Goal: Task Accomplishment & Management: Manage account settings

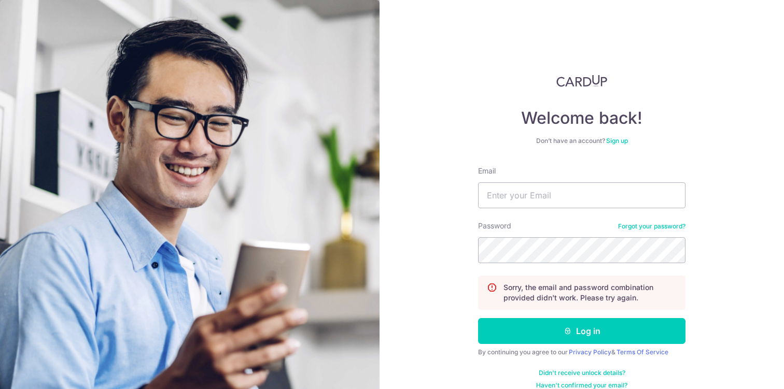
click at [559, 188] on input "Email" at bounding box center [581, 195] width 207 height 26
type input "[EMAIL_ADDRESS][DOMAIN_NAME]"
click at [478, 318] on button "Log in" at bounding box center [581, 331] width 207 height 26
click at [547, 200] on input "Email" at bounding box center [581, 195] width 207 height 26
type input "[EMAIL_ADDRESS][DOMAIN_NAME]"
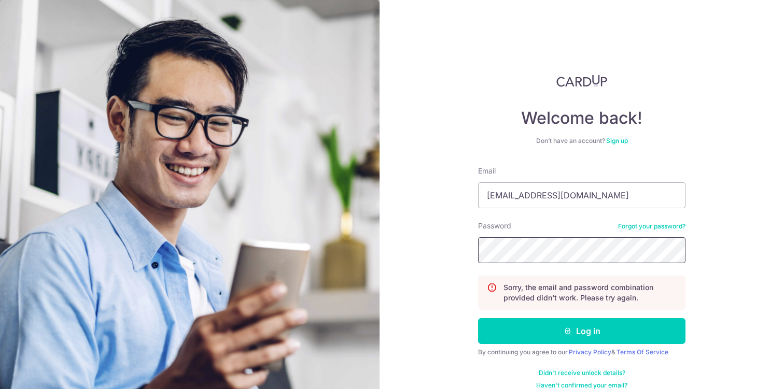
click at [478, 318] on button "Log in" at bounding box center [581, 331] width 207 height 26
click at [587, 195] on input "Email" at bounding box center [581, 195] width 207 height 26
type input "[EMAIL_ADDRESS][DOMAIN_NAME]"
click at [478, 318] on button "Log in" at bounding box center [581, 331] width 207 height 26
click at [546, 186] on input "Email" at bounding box center [581, 195] width 207 height 26
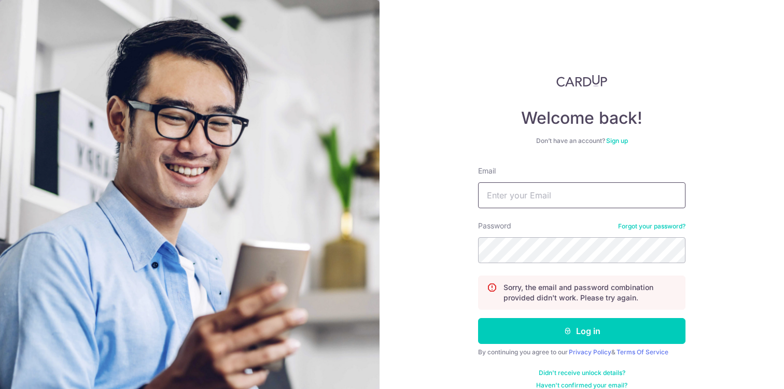
type input "[EMAIL_ADDRESS][DOMAIN_NAME]"
click at [478, 318] on button "Log in" at bounding box center [581, 331] width 207 height 26
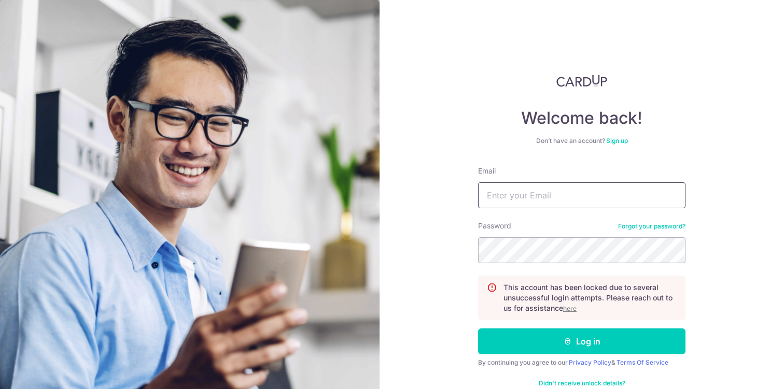
click at [561, 204] on input "Email" at bounding box center [581, 195] width 207 height 26
type input "[EMAIL_ADDRESS][DOMAIN_NAME]"
click at [478, 329] on button "Log in" at bounding box center [581, 342] width 207 height 26
click at [574, 306] on u "here" at bounding box center [569, 309] width 13 height 8
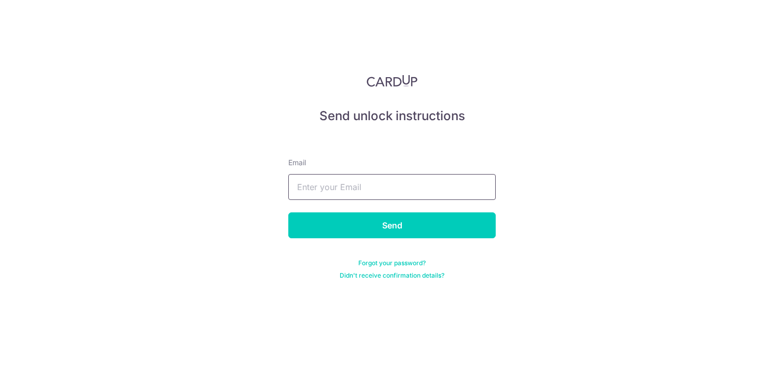
click at [398, 192] on input "text" at bounding box center [391, 187] width 207 height 26
type input "[EMAIL_ADDRESS][DOMAIN_NAME]"
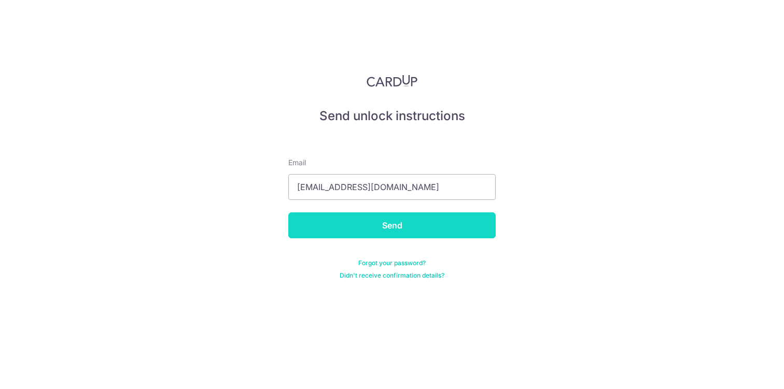
click at [382, 225] on input "Send" at bounding box center [391, 225] width 207 height 26
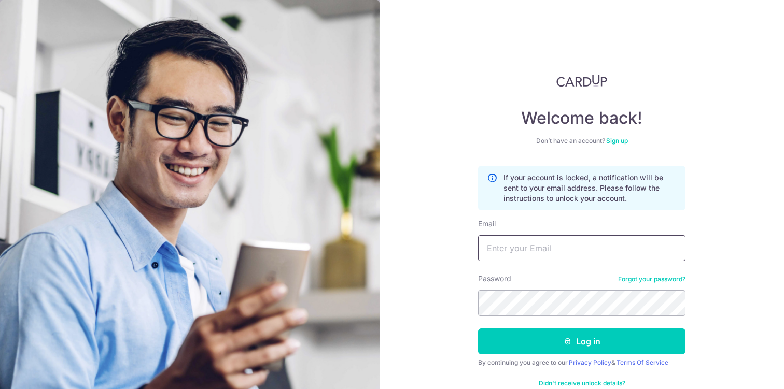
click at [527, 241] on input "Email" at bounding box center [581, 248] width 207 height 26
type input "[EMAIL_ADDRESS][DOMAIN_NAME]"
click at [478, 329] on button "Log in" at bounding box center [581, 342] width 207 height 26
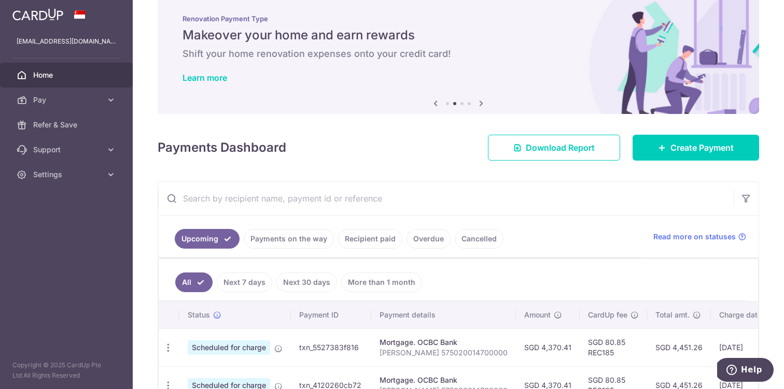
scroll to position [12, 0]
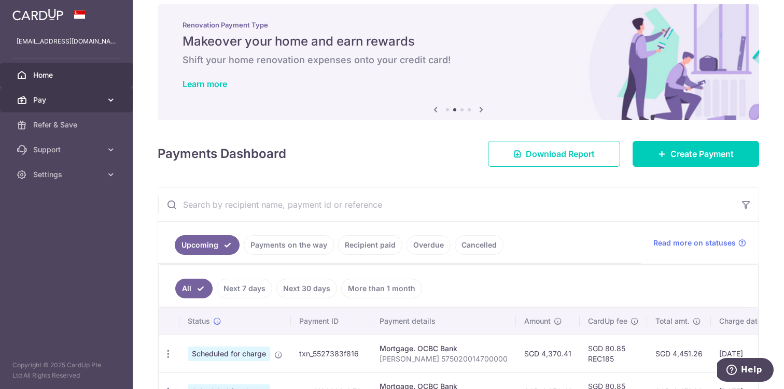
click at [107, 102] on icon at bounding box center [111, 100] width 10 height 10
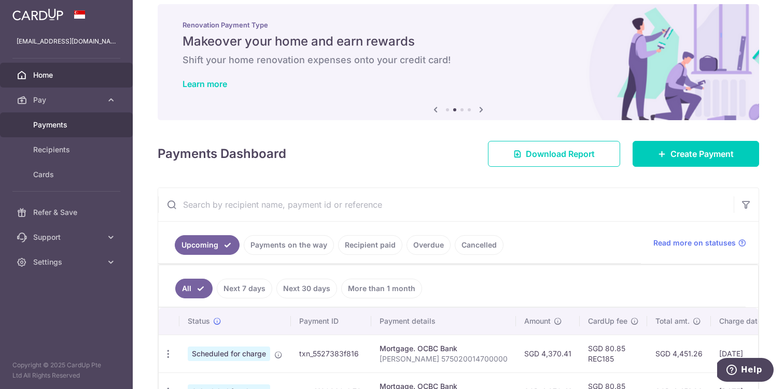
click at [83, 122] on span "Payments" at bounding box center [67, 125] width 68 height 10
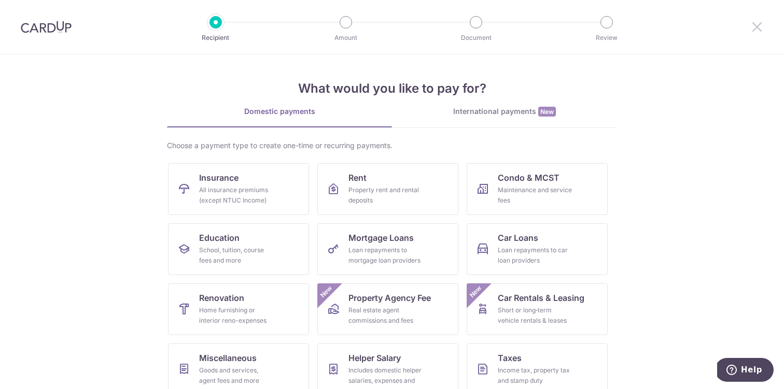
click at [758, 25] on icon at bounding box center [756, 26] width 12 height 13
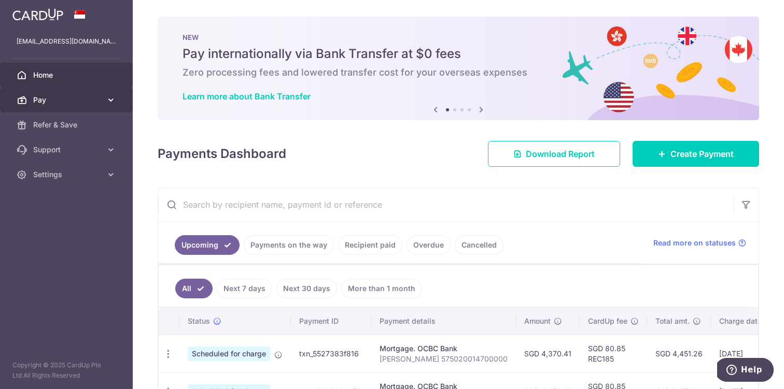
click at [93, 104] on span "Pay" at bounding box center [67, 100] width 68 height 10
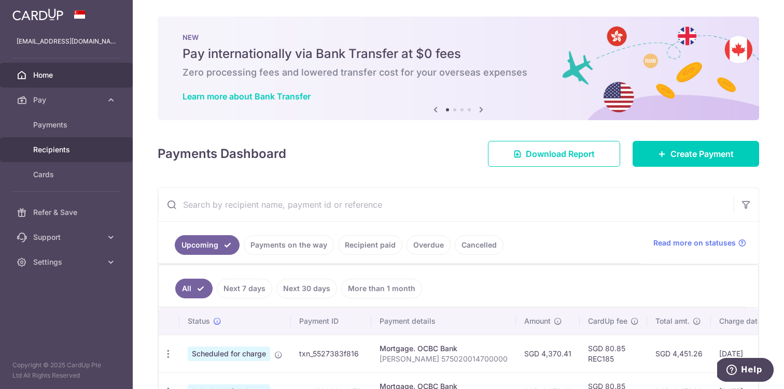
click at [81, 154] on span "Recipients" at bounding box center [67, 150] width 68 height 10
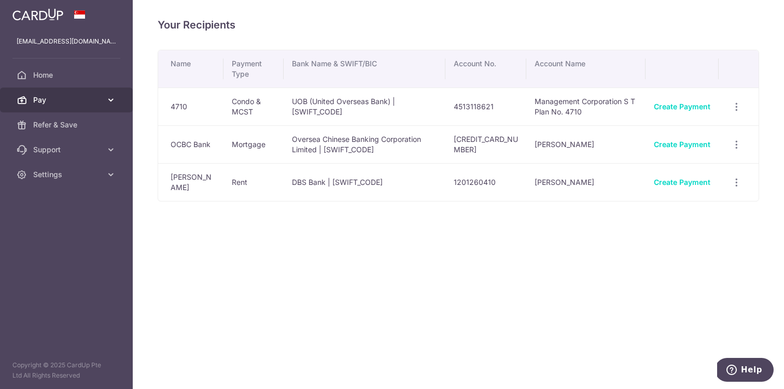
click at [78, 107] on link "Pay" at bounding box center [66, 100] width 133 height 25
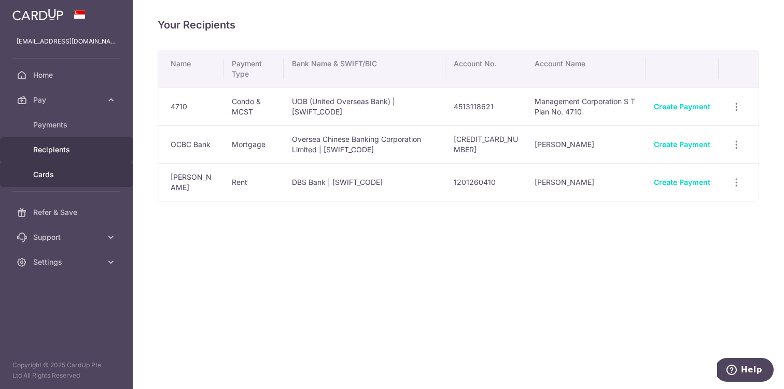
click at [58, 173] on span "Cards" at bounding box center [67, 174] width 68 height 10
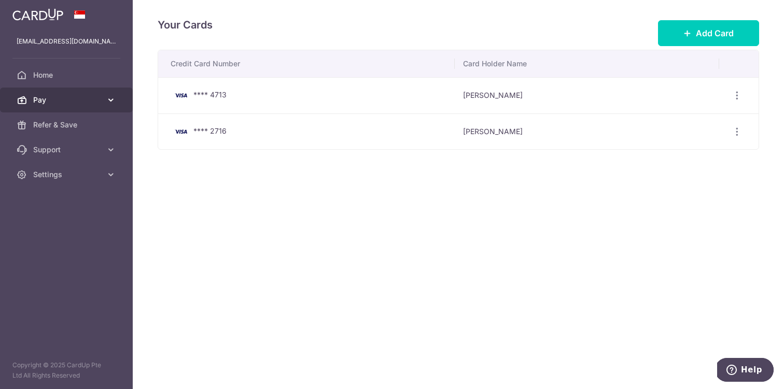
click at [98, 95] on span "Pay" at bounding box center [67, 100] width 68 height 10
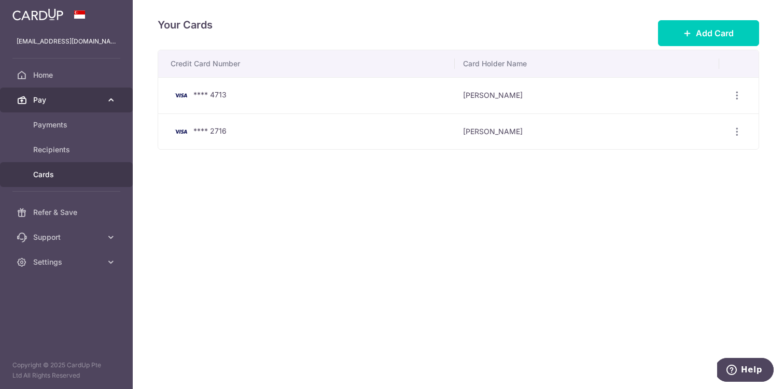
click at [98, 95] on span "Pay" at bounding box center [67, 100] width 68 height 10
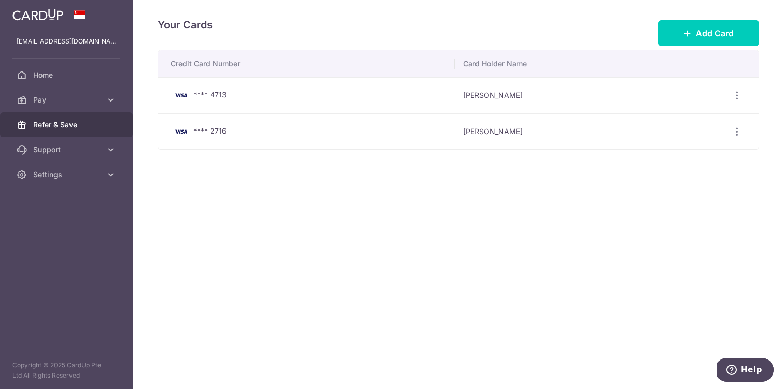
click at [94, 134] on link "Refer & Save" at bounding box center [66, 124] width 133 height 25
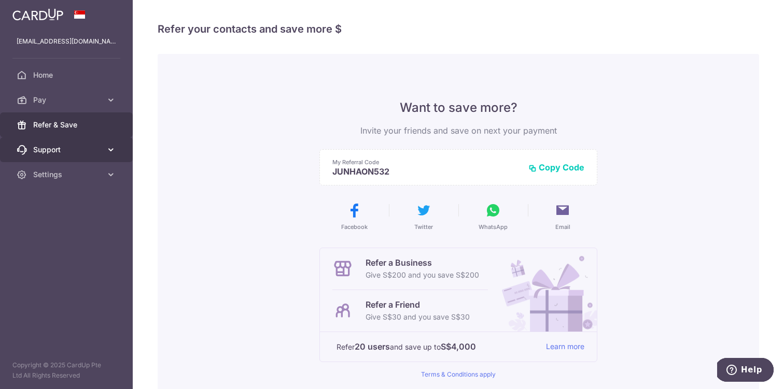
click at [92, 153] on span "Support" at bounding box center [67, 150] width 68 height 10
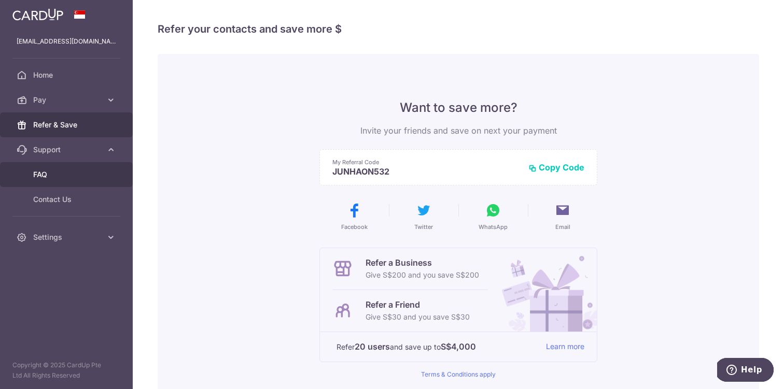
click at [86, 177] on span "FAQ" at bounding box center [67, 174] width 68 height 10
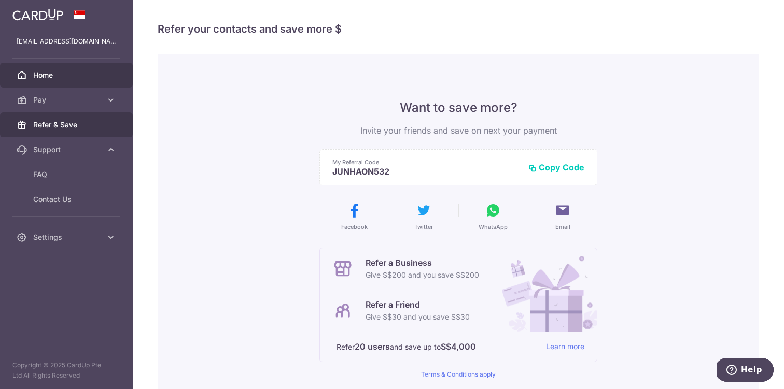
click at [92, 74] on span "Home" at bounding box center [67, 75] width 68 height 10
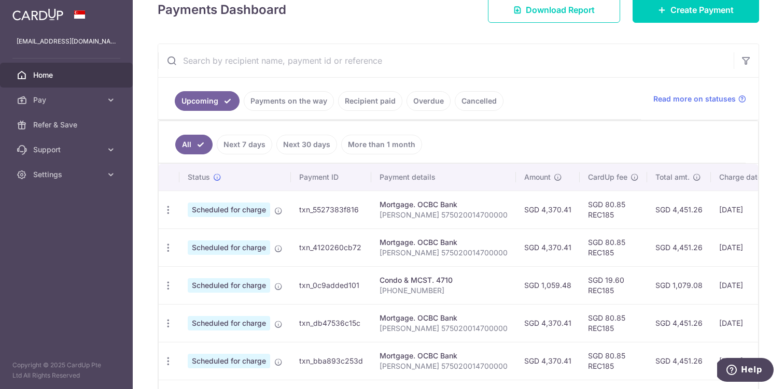
scroll to position [163, 0]
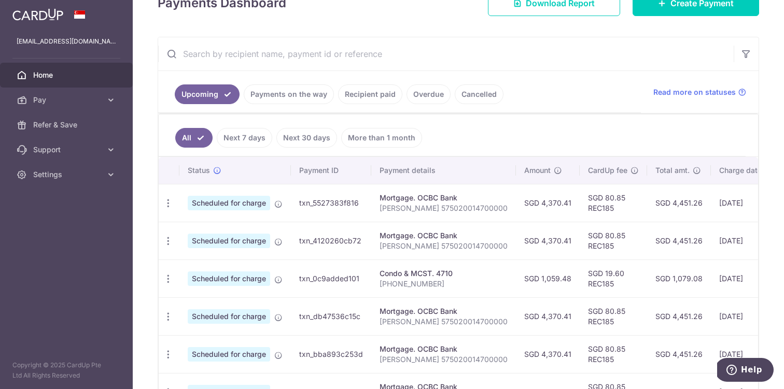
click at [366, 95] on link "Recipient paid" at bounding box center [370, 94] width 64 height 20
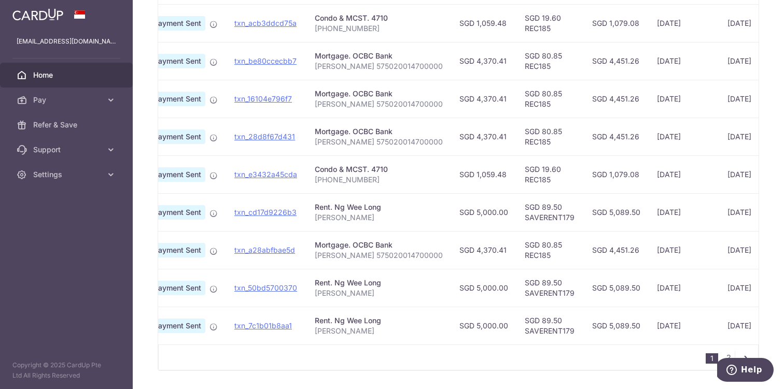
scroll to position [0, 55]
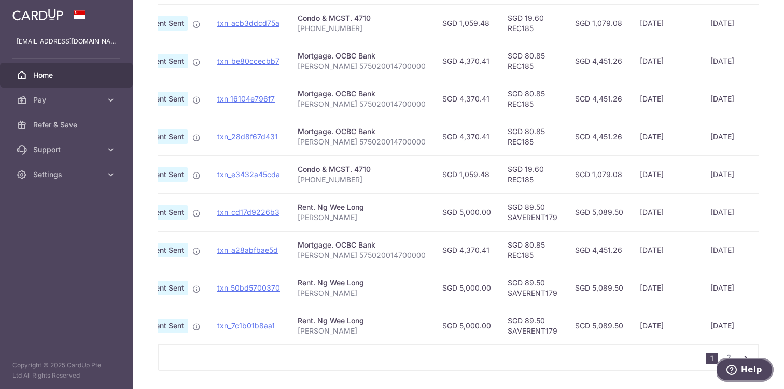
click at [728, 359] on button "Help" at bounding box center [744, 370] width 59 height 24
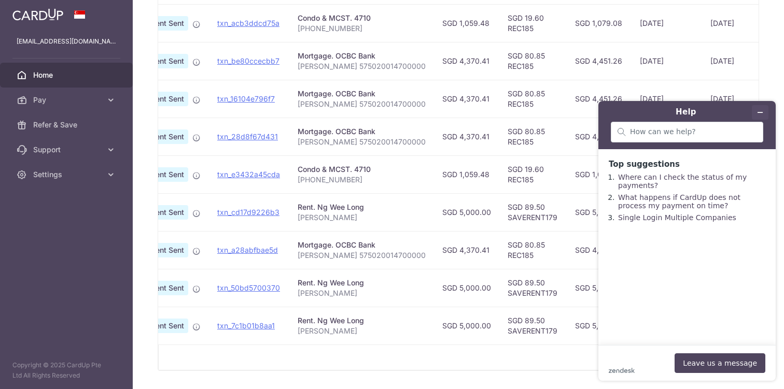
click at [764, 114] on button "Minimise widget" at bounding box center [759, 112] width 17 height 15
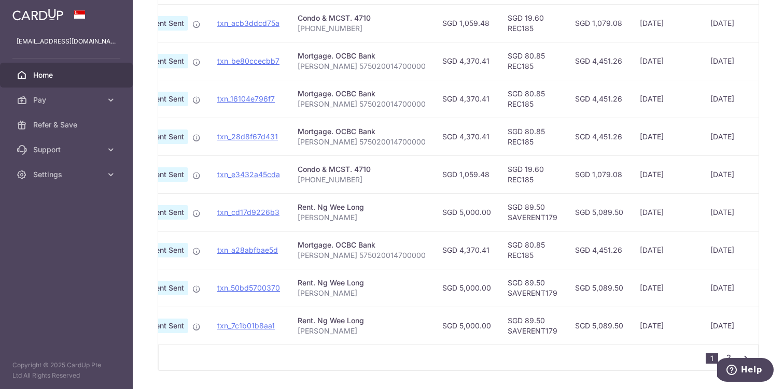
click at [728, 354] on link "2" at bounding box center [728, 357] width 12 height 12
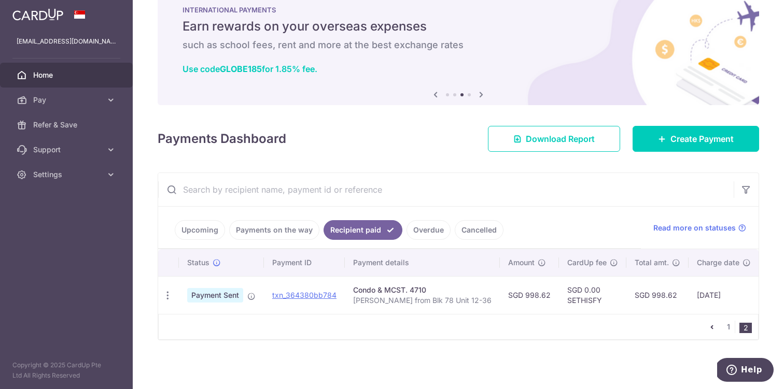
scroll to position [27, 0]
click at [727, 330] on link "1" at bounding box center [728, 327] width 12 height 12
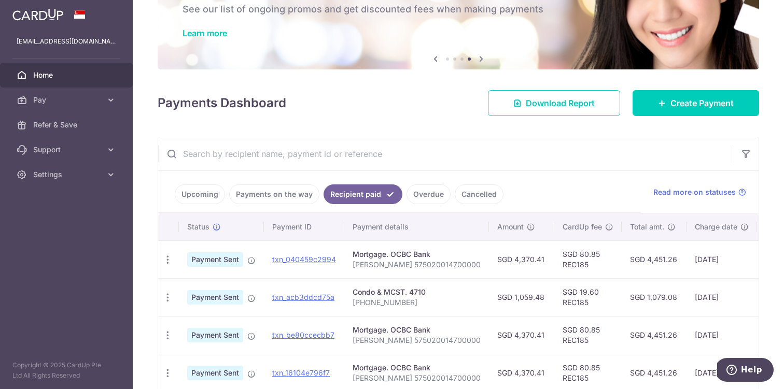
scroll to position [0, 0]
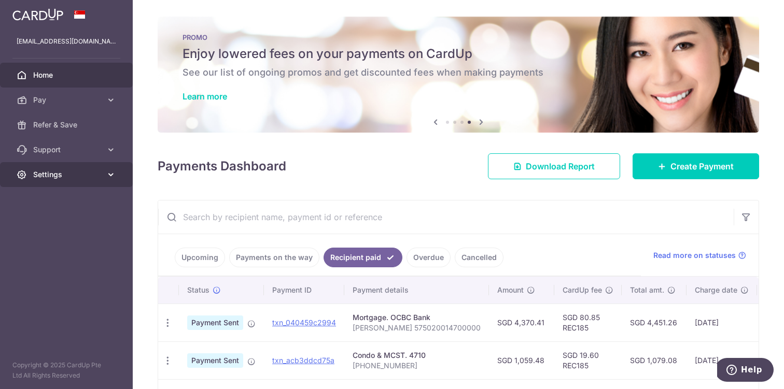
click at [22, 183] on link "Settings" at bounding box center [66, 174] width 133 height 25
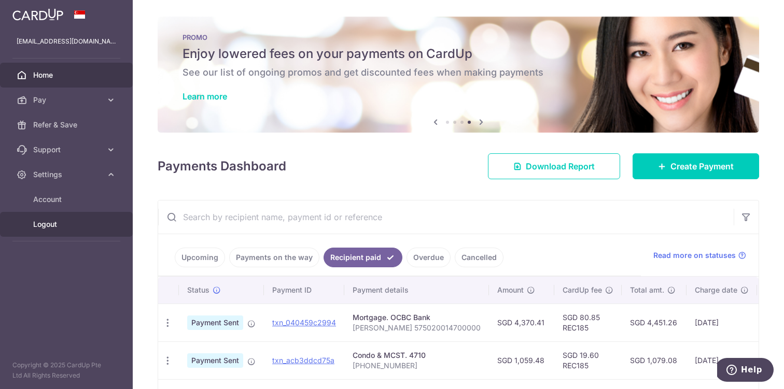
click at [40, 226] on span "Logout" at bounding box center [67, 224] width 68 height 10
